Goal: Task Accomplishment & Management: Manage account settings

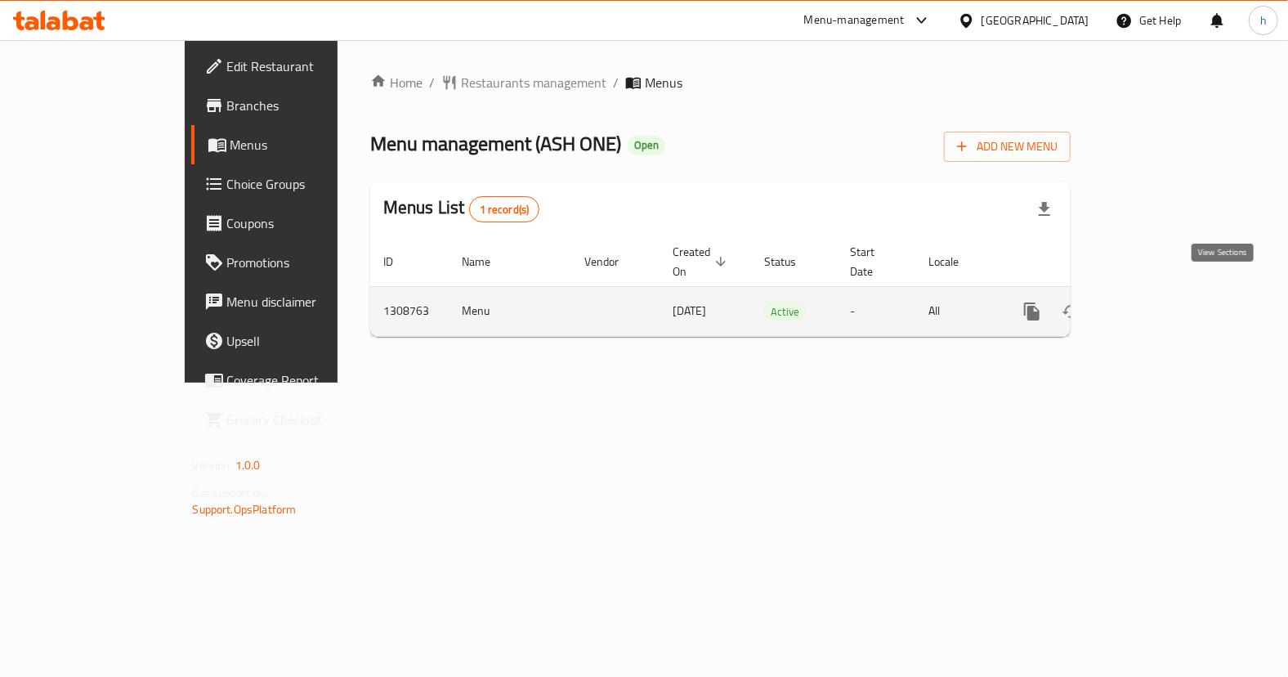
click at [1160, 302] on icon "enhanced table" at bounding box center [1150, 312] width 20 height 20
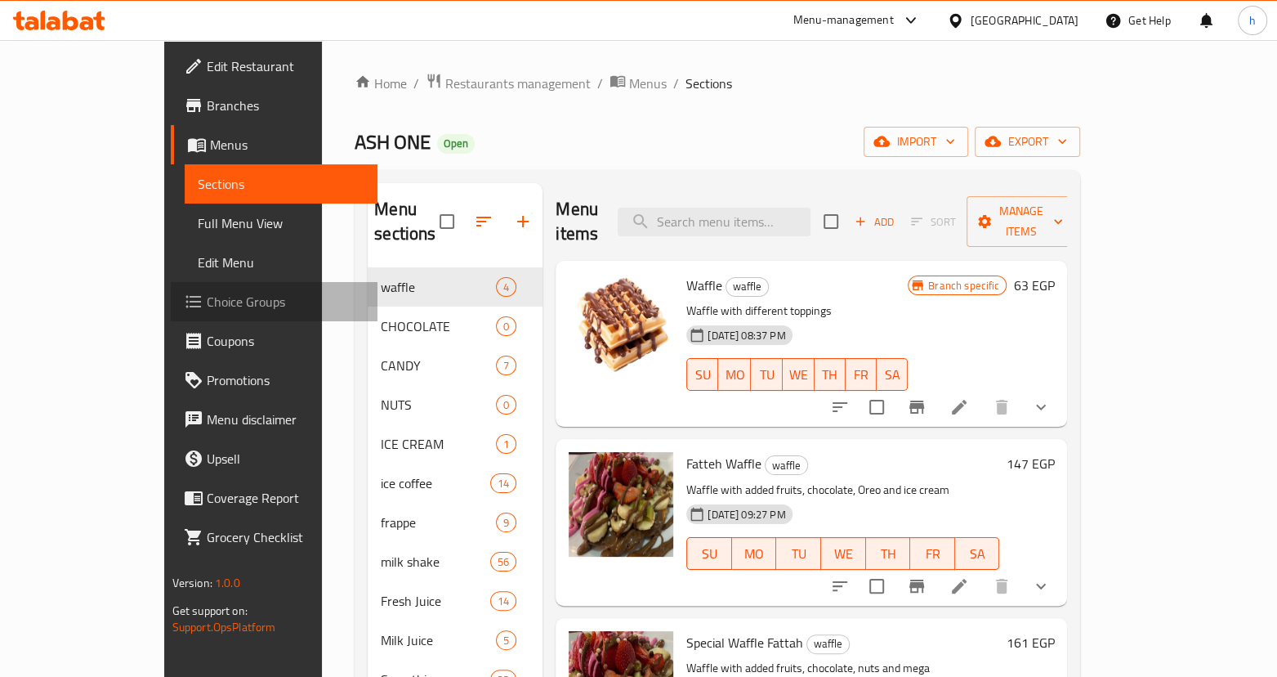
click at [207, 307] on span "Choice Groups" at bounding box center [286, 302] width 158 height 20
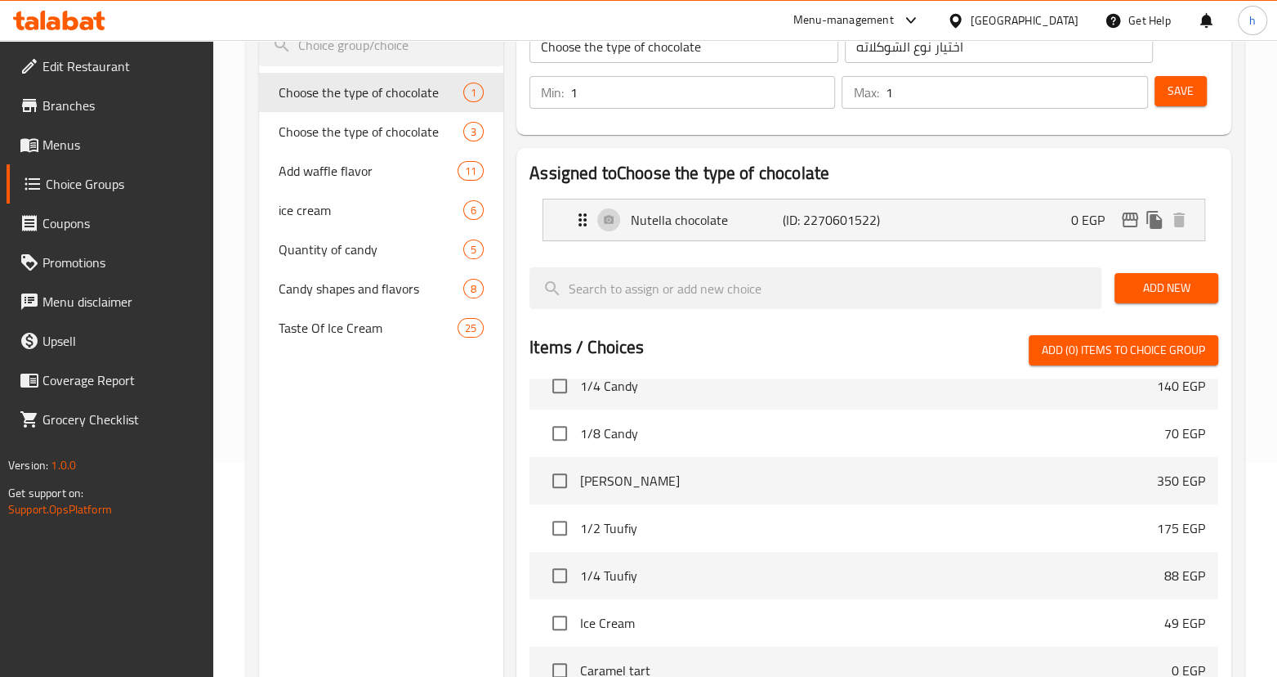
scroll to position [222, 0]
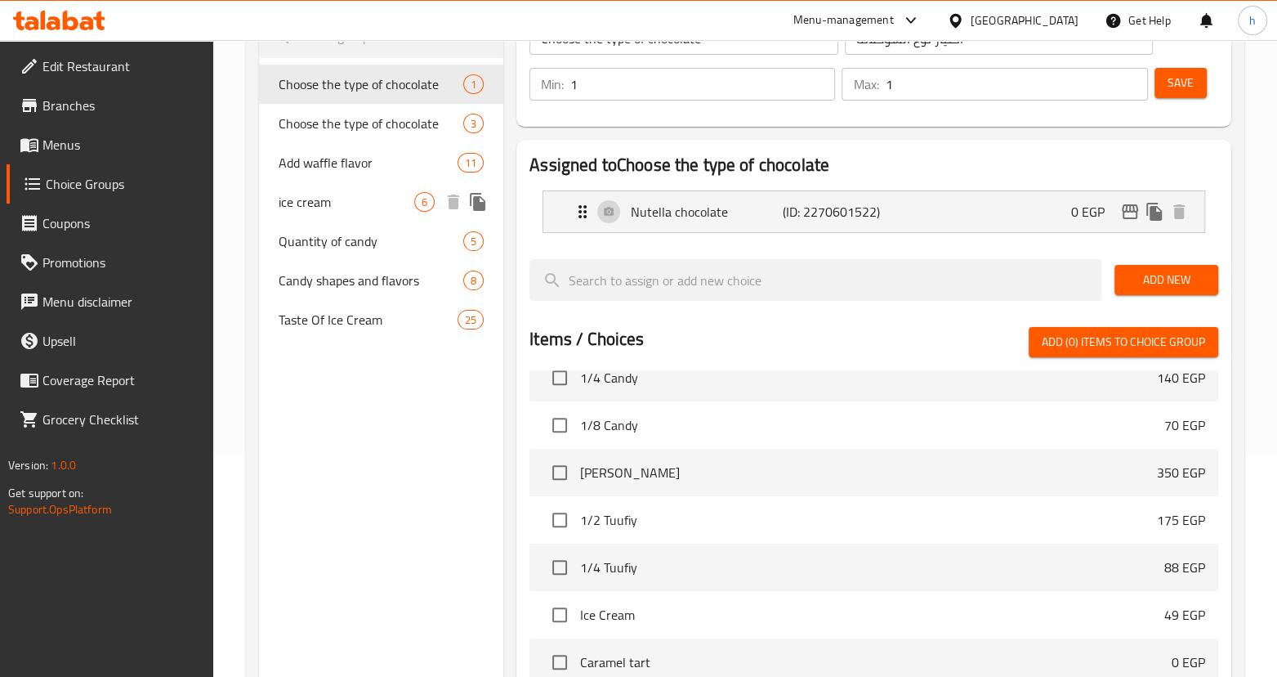
click at [336, 203] on span "ice cream" at bounding box center [347, 202] width 136 height 20
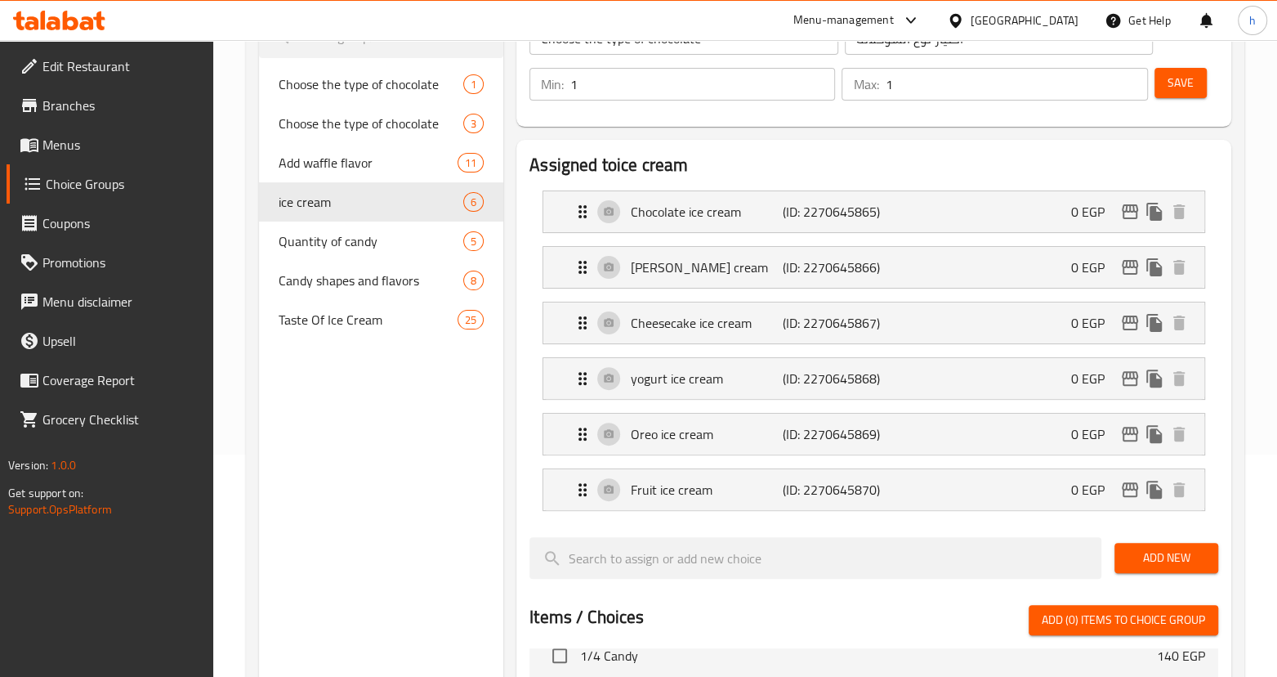
type input "ice cream"
type input "ايس كريم"
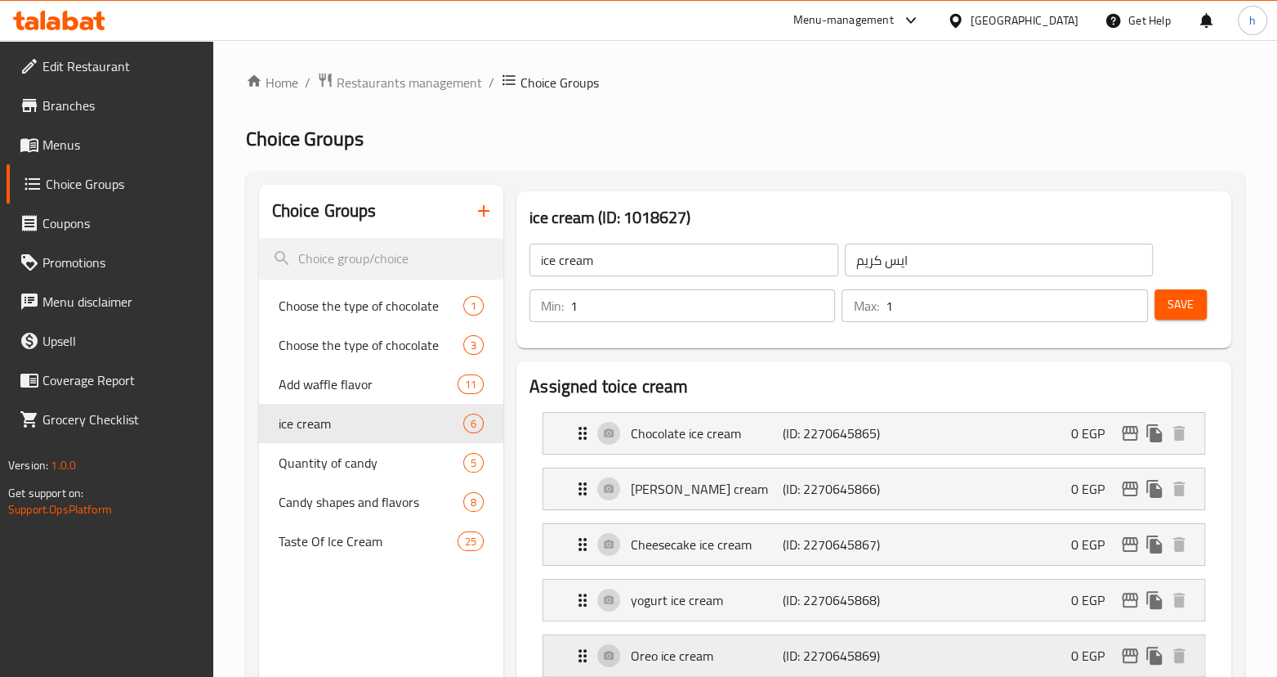
scroll to position [0, 0]
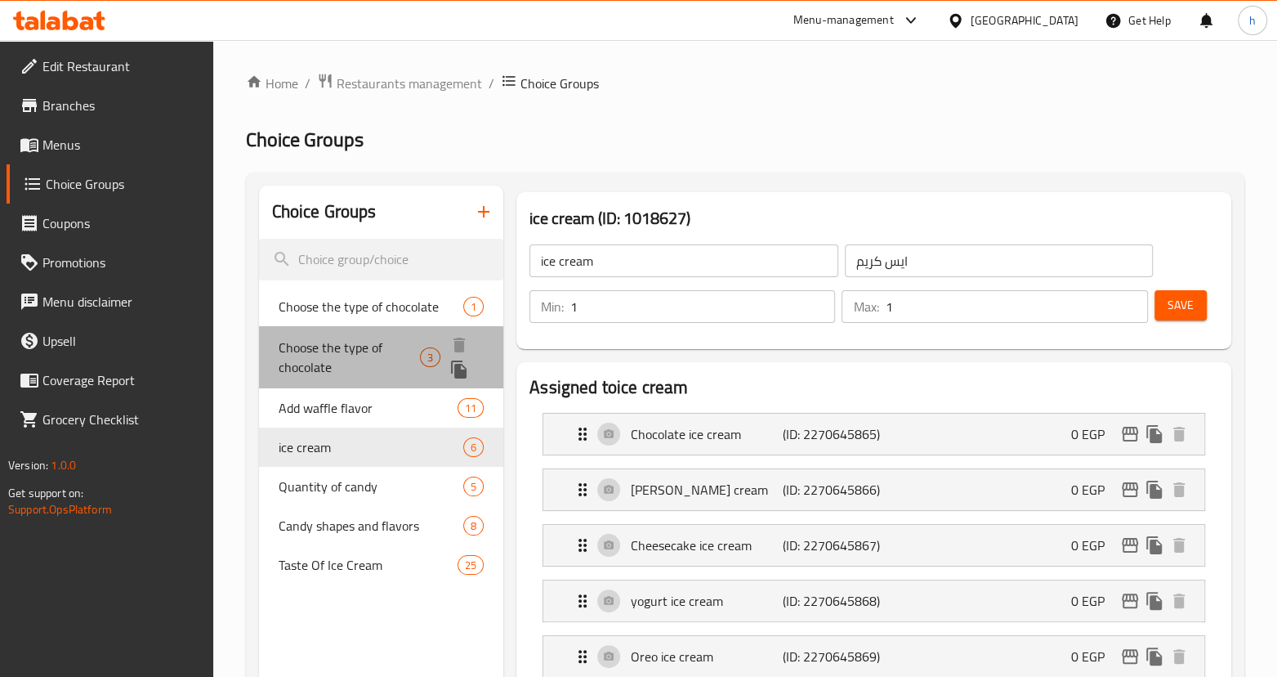
click at [354, 356] on span "Choose the type of chocolate" at bounding box center [349, 357] width 141 height 39
type input "Choose the type of chocolate"
type input "اختيار نوع الشوكلاته"
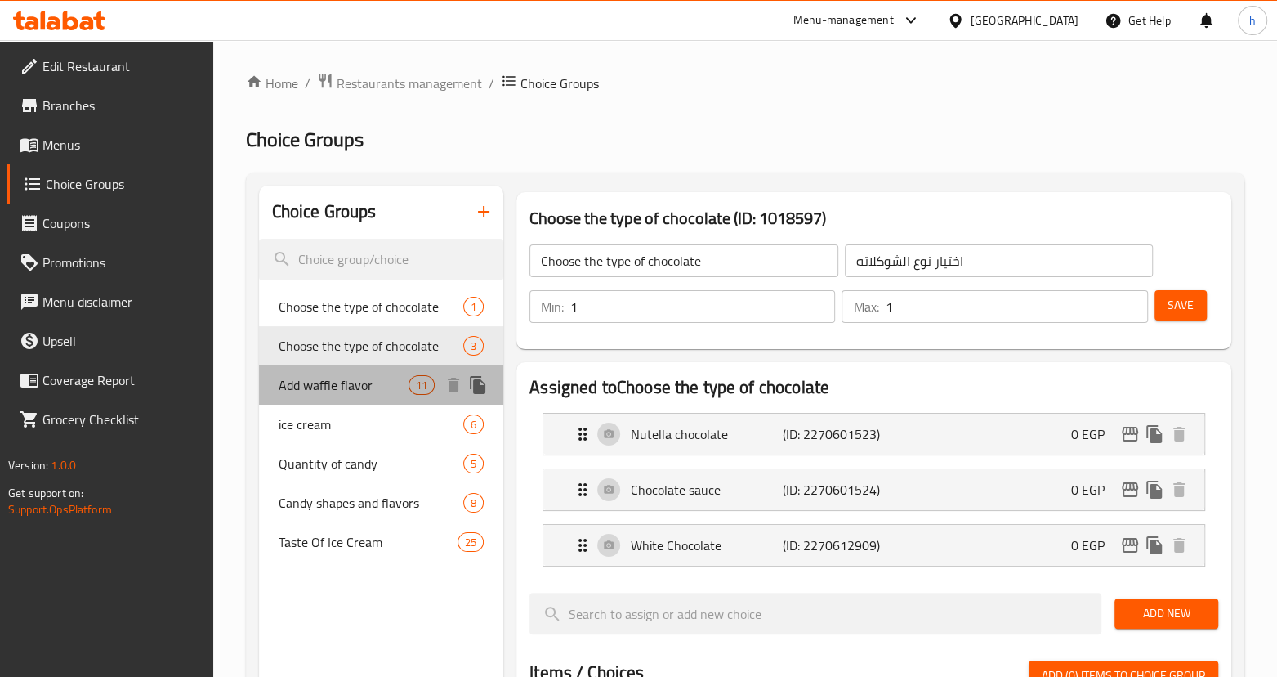
click at [333, 384] on span "Add waffle flavor" at bounding box center [344, 385] width 130 height 20
type input "Add waffle flavor"
type input "اضافه طعم وافل"
type input "0"
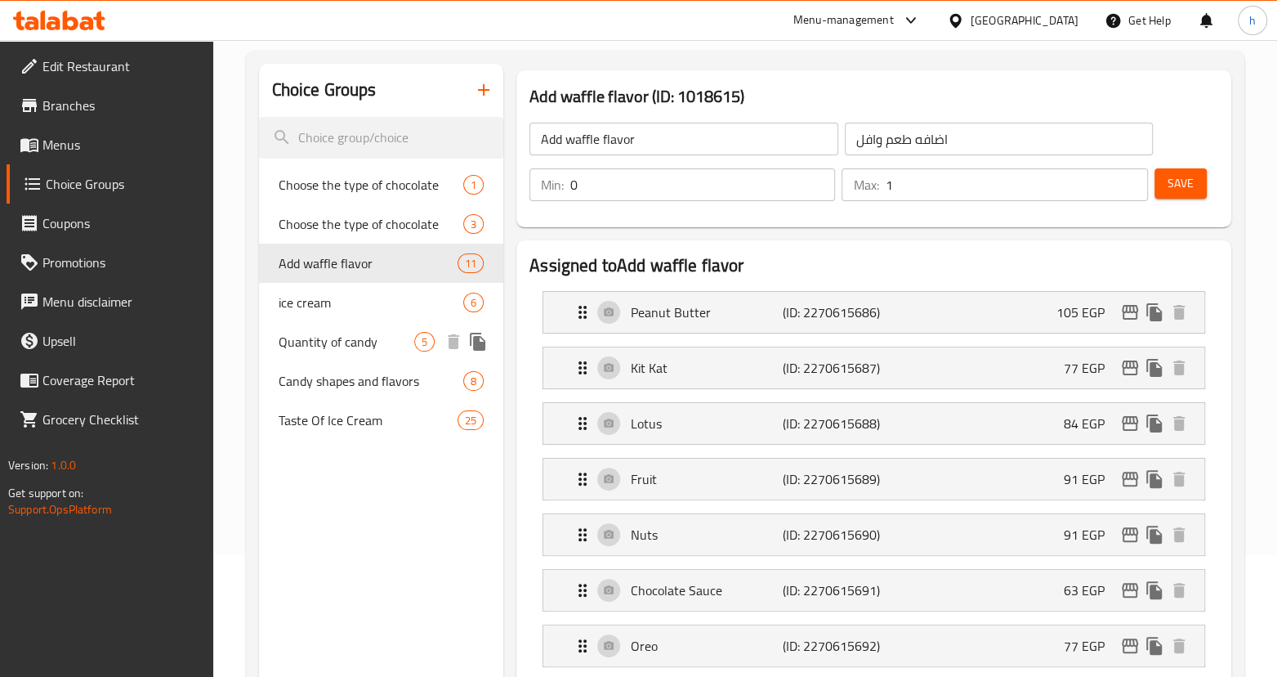
scroll to position [148, 0]
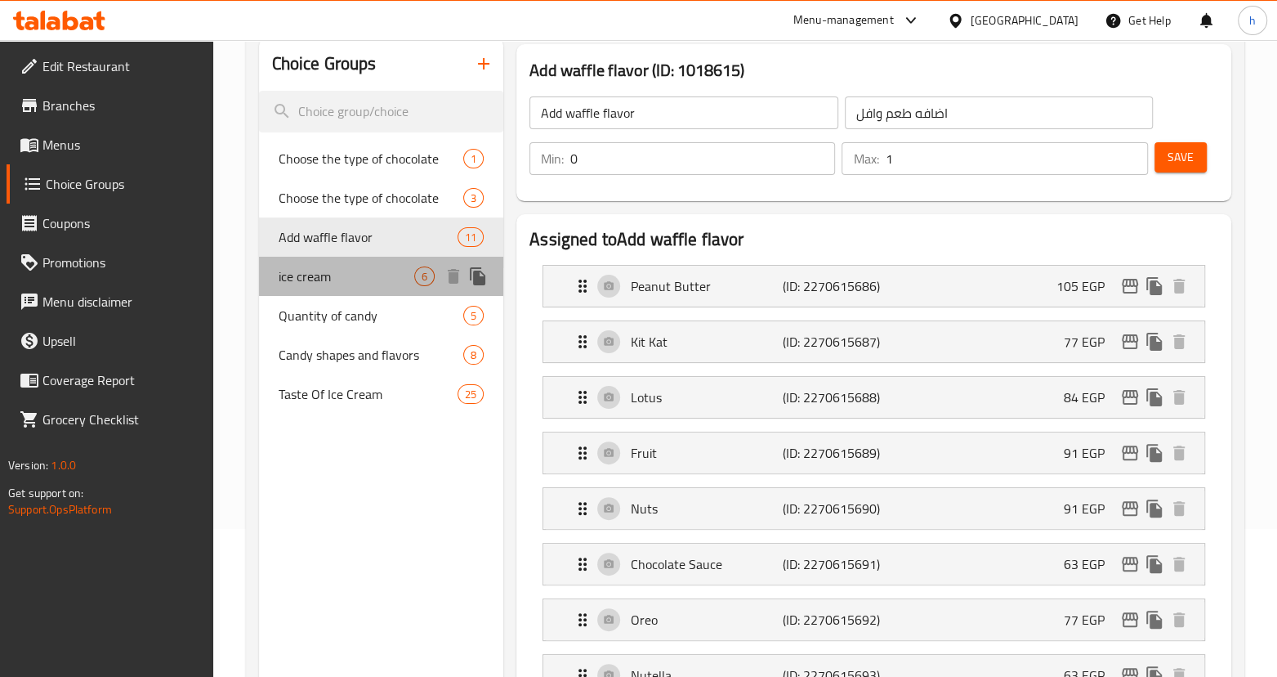
click at [327, 284] on span "ice cream" at bounding box center [347, 276] width 136 height 20
type input "ice cream"
type input "ايس كريم"
type input "1"
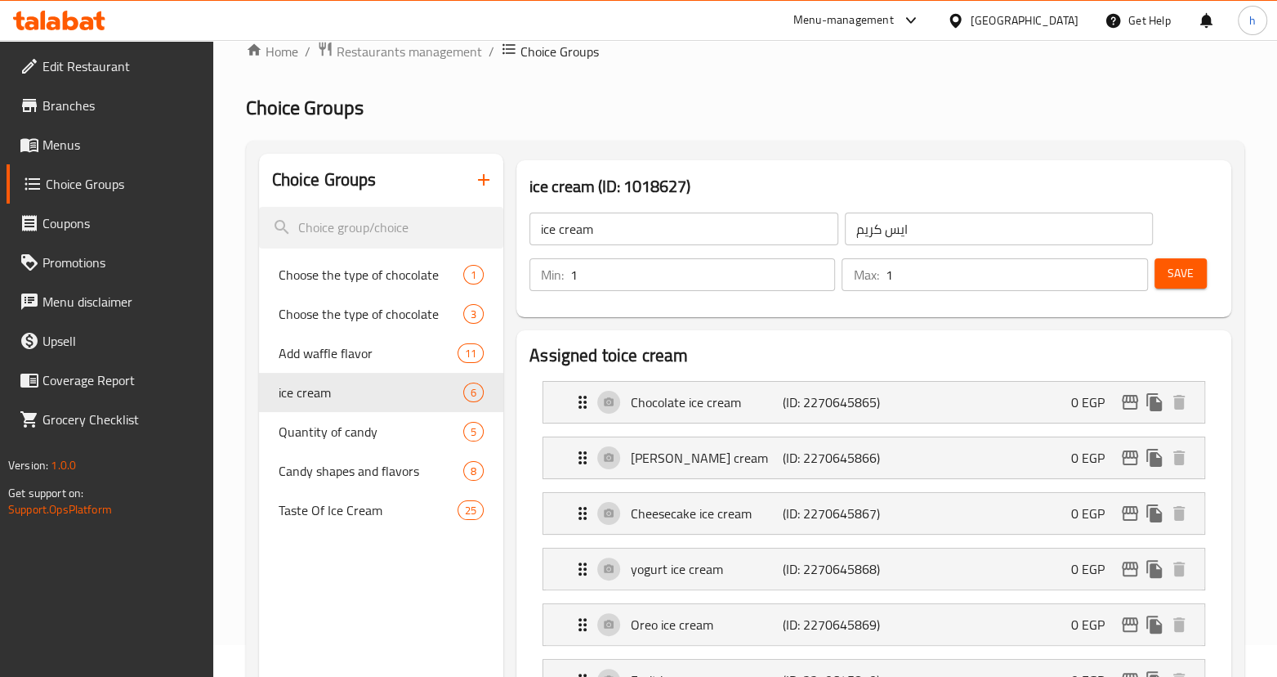
scroll to position [0, 0]
